Goal: Task Accomplishment & Management: Use online tool/utility

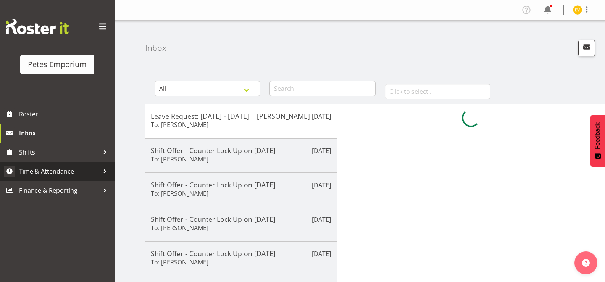
click at [88, 174] on span "Time & Attendance" at bounding box center [59, 171] width 80 height 11
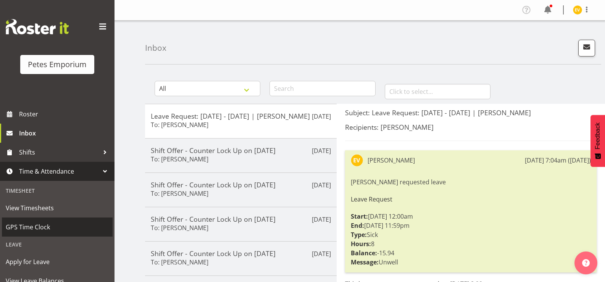
click at [81, 234] on link "GPS Time Clock" at bounding box center [57, 227] width 111 height 19
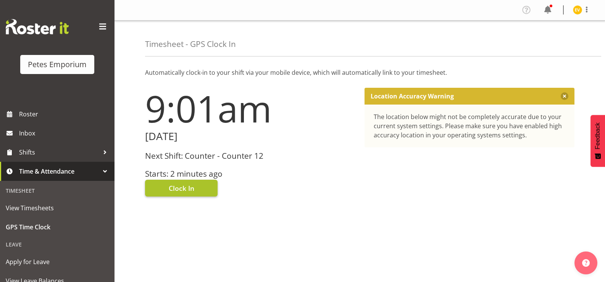
click at [195, 189] on button "Clock In" at bounding box center [181, 188] width 73 height 17
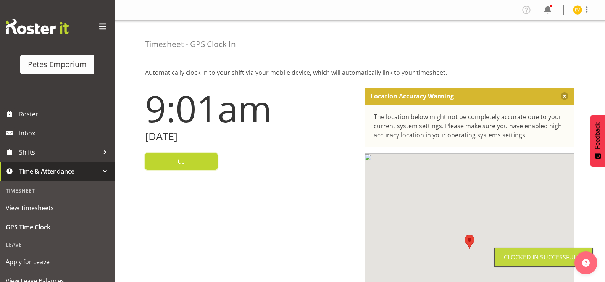
click at [578, 9] on img at bounding box center [577, 9] width 9 height 9
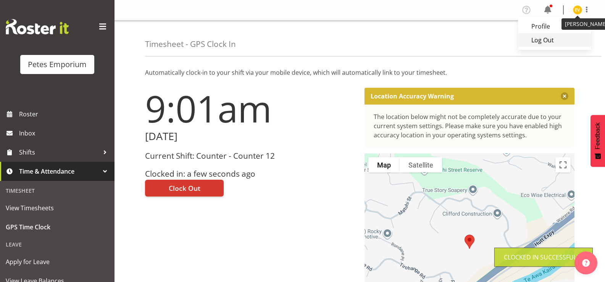
click at [560, 42] on link "Log Out" at bounding box center [554, 40] width 73 height 14
